Goal: Task Accomplishment & Management: Use online tool/utility

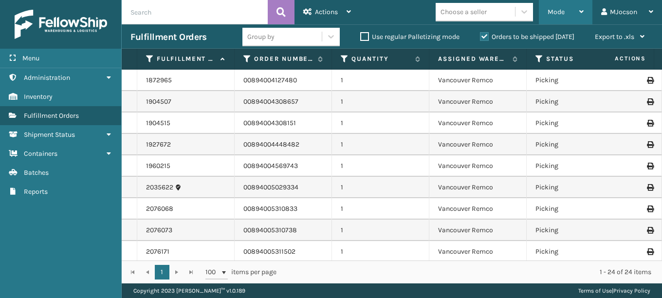
click at [565, 11] on div "Mode" at bounding box center [566, 12] width 36 height 24
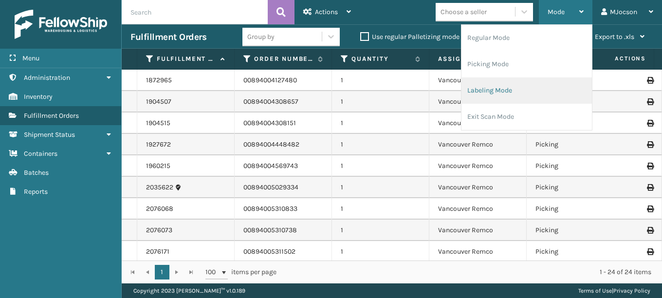
click at [511, 92] on li "Labeling Mode" at bounding box center [527, 90] width 131 height 26
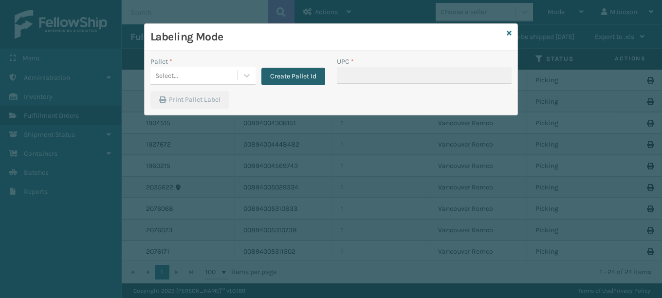
click at [290, 78] on button "Create Pallet Id" at bounding box center [294, 77] width 64 height 18
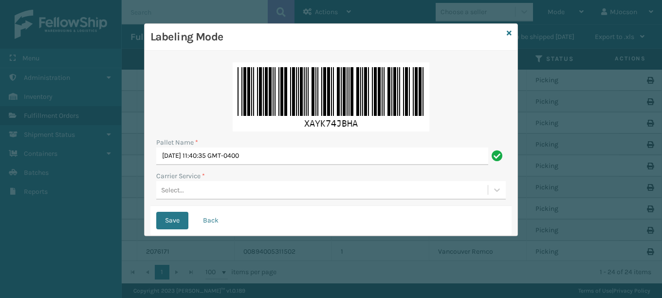
click at [159, 191] on div "Select..." at bounding box center [322, 190] width 332 height 16
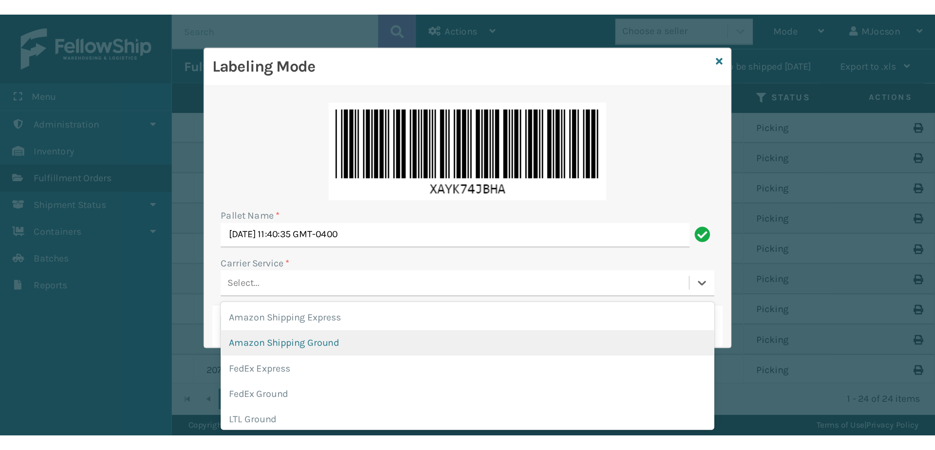
scroll to position [112, 0]
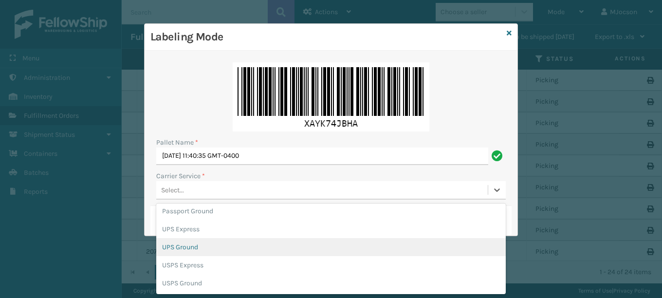
click at [204, 247] on div "UPS Ground" at bounding box center [331, 247] width 350 height 18
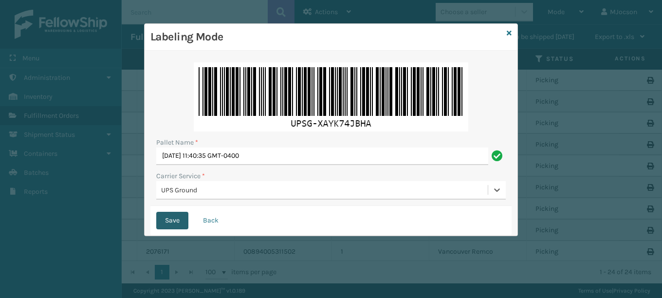
click at [171, 220] on button "Save" at bounding box center [172, 221] width 32 height 18
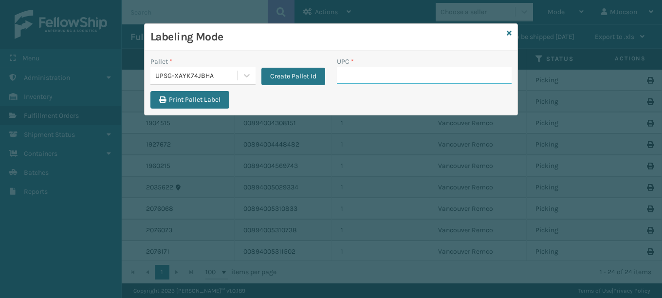
click at [366, 76] on input "UPC *" at bounding box center [424, 76] width 175 height 18
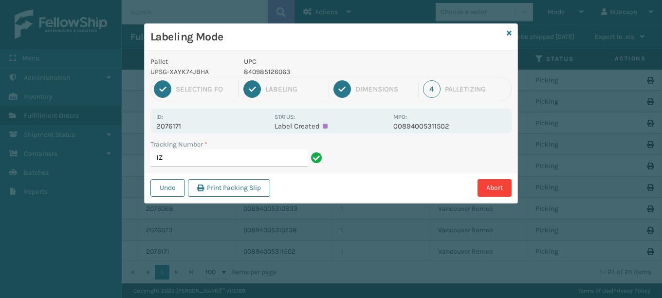
type input "1"
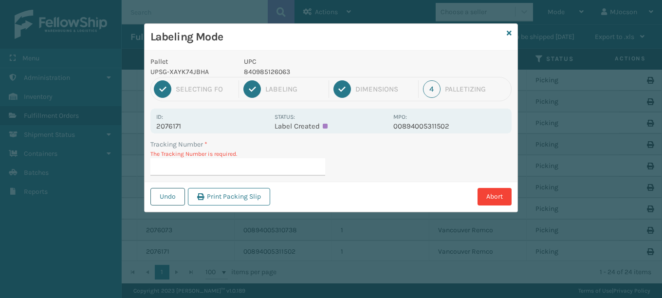
click at [177, 197] on button "Undo" at bounding box center [168, 197] width 35 height 18
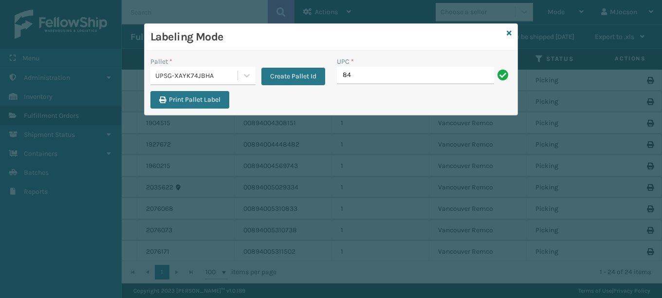
type input "8"
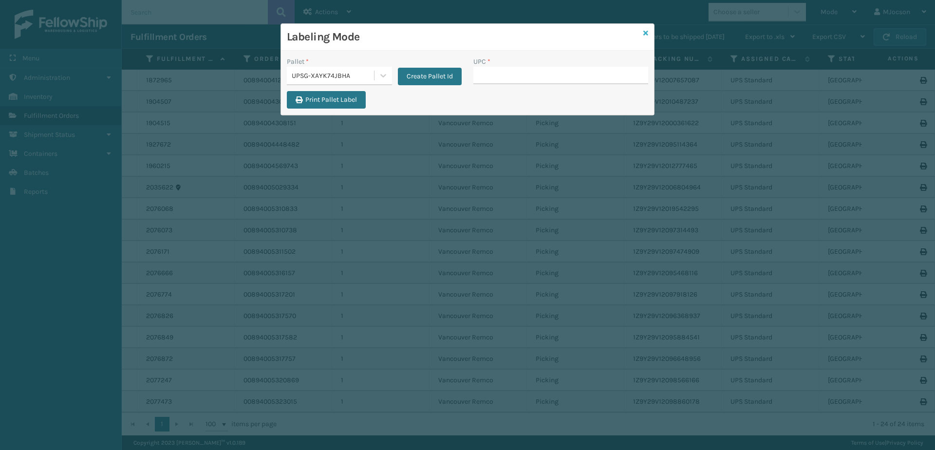
click at [644, 33] on icon at bounding box center [645, 33] width 5 height 7
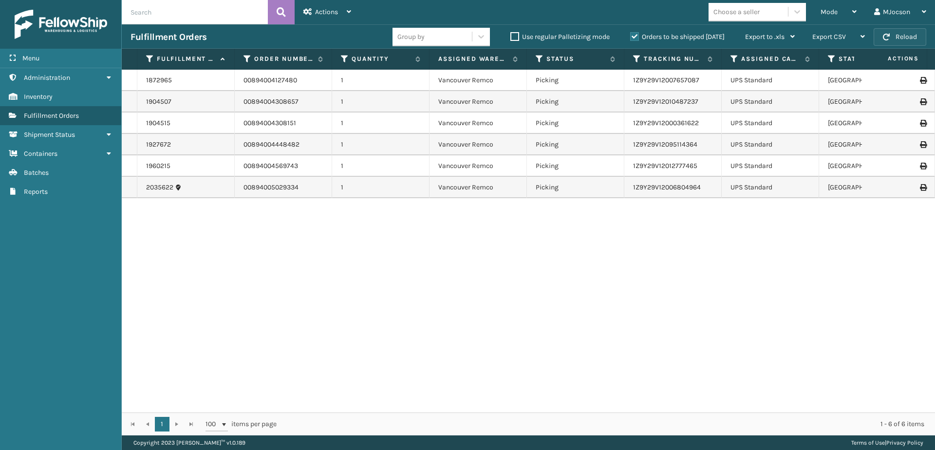
click at [898, 36] on button "Reload" at bounding box center [900, 37] width 53 height 18
